Goal: Check status: Check status

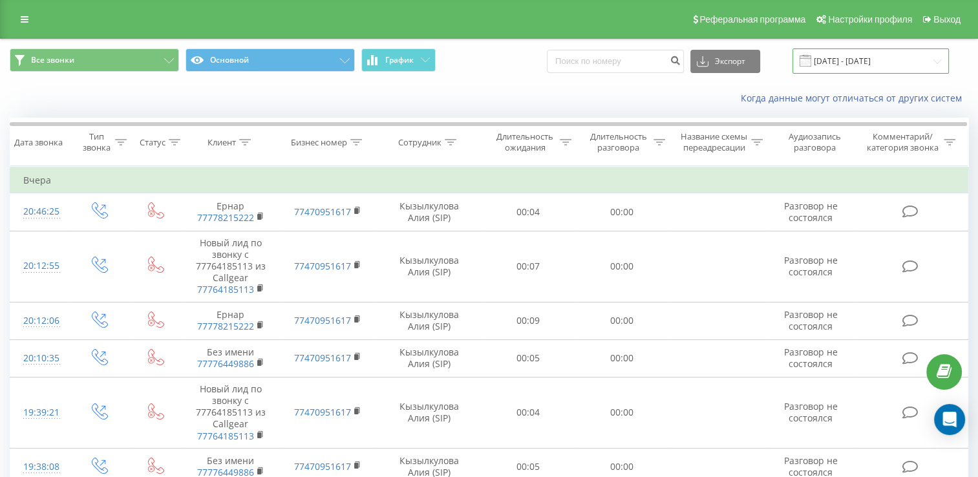
click at [935, 61] on input "20.08.2025 - 20.08.2025" at bounding box center [871, 60] width 156 height 25
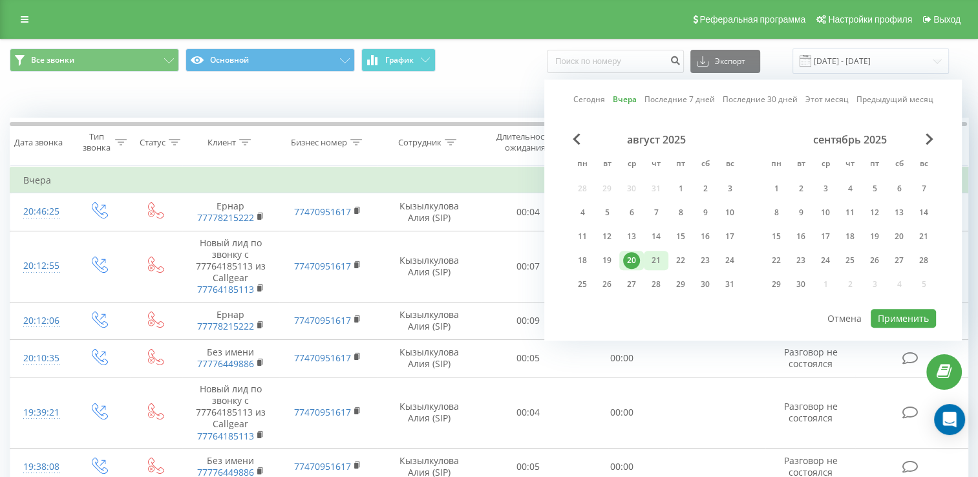
click at [659, 254] on div "21" at bounding box center [656, 260] width 17 height 17
click at [919, 314] on button "Применить" at bounding box center [903, 318] width 65 height 19
type input "[DATE] - [DATE]"
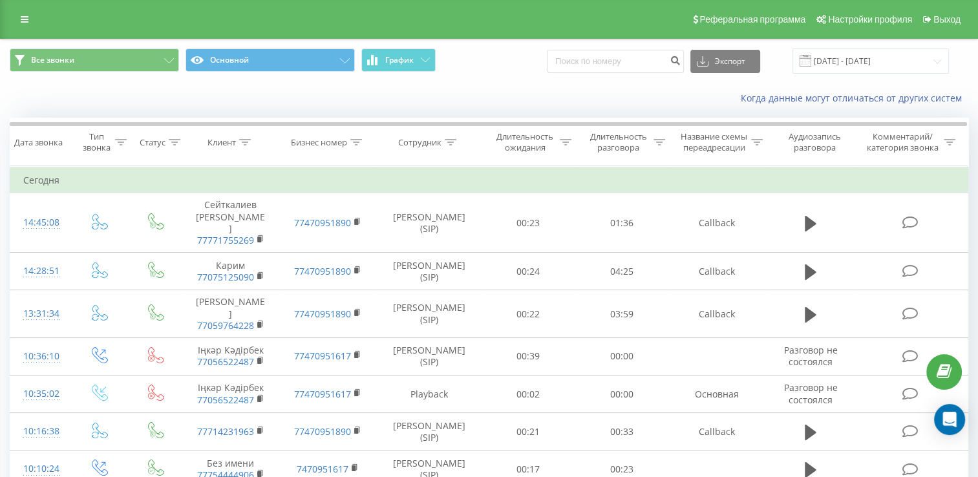
click at [226, 100] on div "Когда данные могут отличаться от других систем" at bounding box center [489, 98] width 977 height 31
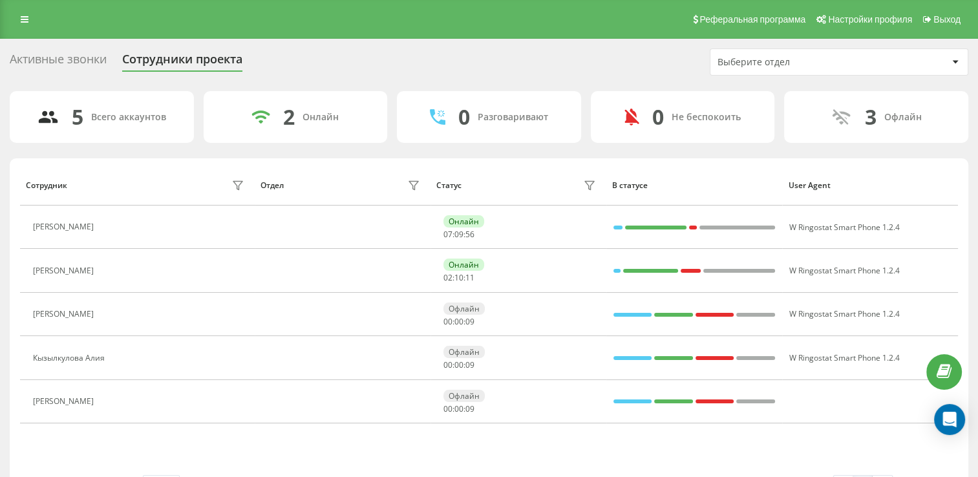
click at [385, 73] on div "Активные звонки Сотрудники проекта Выберите отдел" at bounding box center [489, 61] width 959 height 27
